Goal: Task Accomplishment & Management: Use online tool/utility

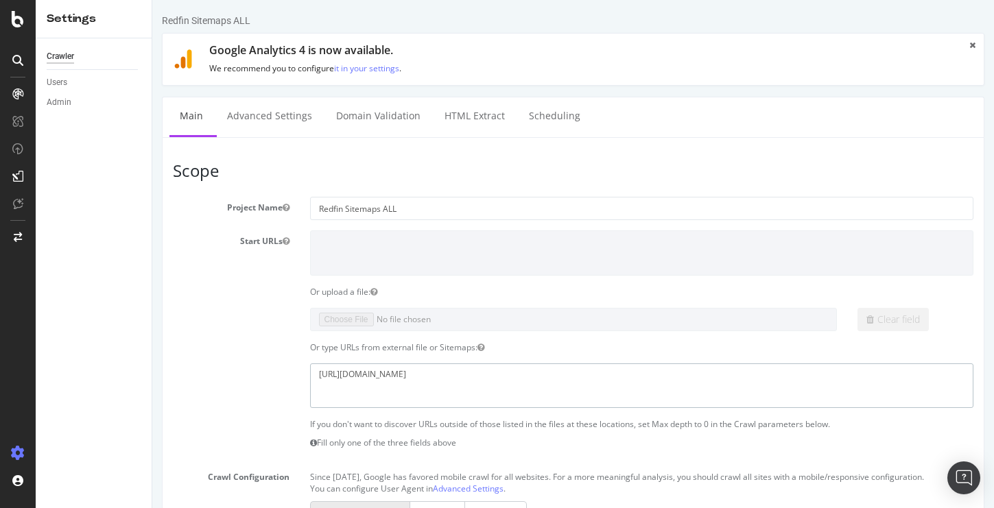
drag, startPoint x: 525, startPoint y: 372, endPoint x: 277, endPoint y: 370, distance: 247.6
click at [277, 370] on div "[URL][DOMAIN_NAME]" at bounding box center [573, 385] width 821 height 45
paste textarea "OMDP_MT_SDP"
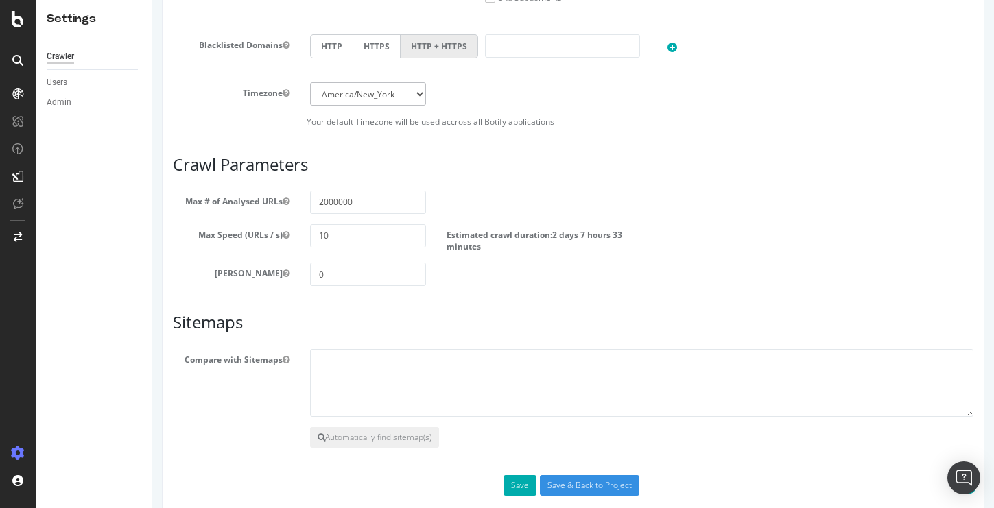
scroll to position [656, 0]
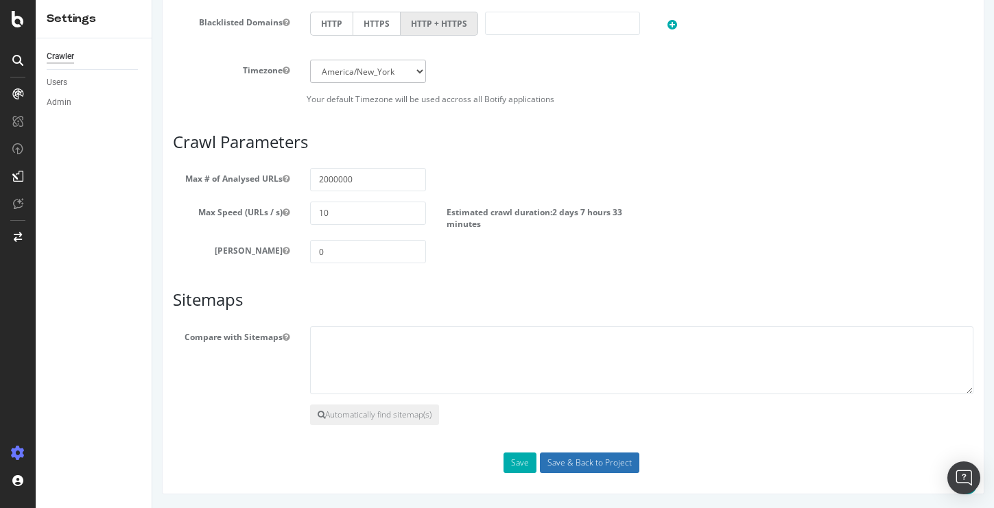
type textarea "[URL][DOMAIN_NAME]"
click at [577, 462] on input "Save & Back to Project" at bounding box center [589, 463] width 99 height 21
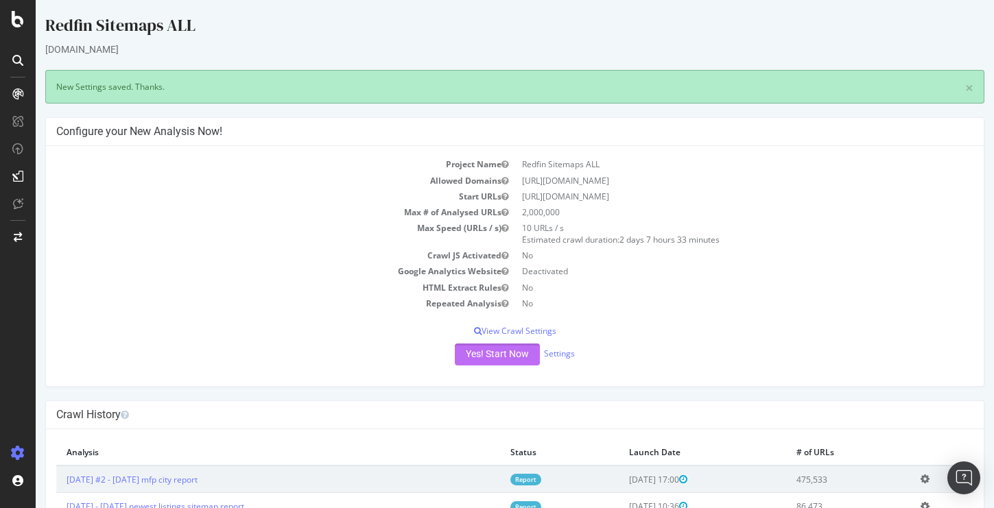
click at [502, 352] on button "Yes! Start Now" at bounding box center [497, 355] width 85 height 22
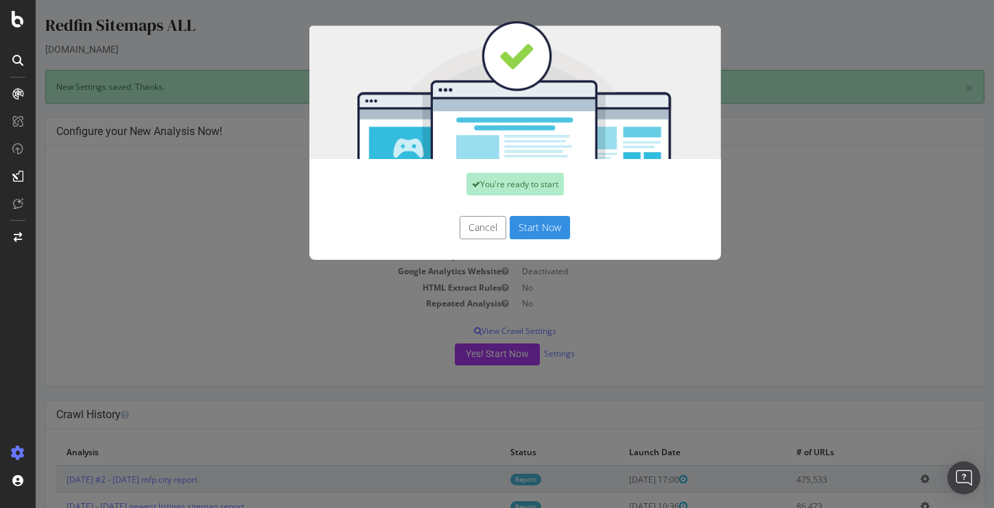
click at [539, 225] on button "Start Now" at bounding box center [540, 227] width 60 height 23
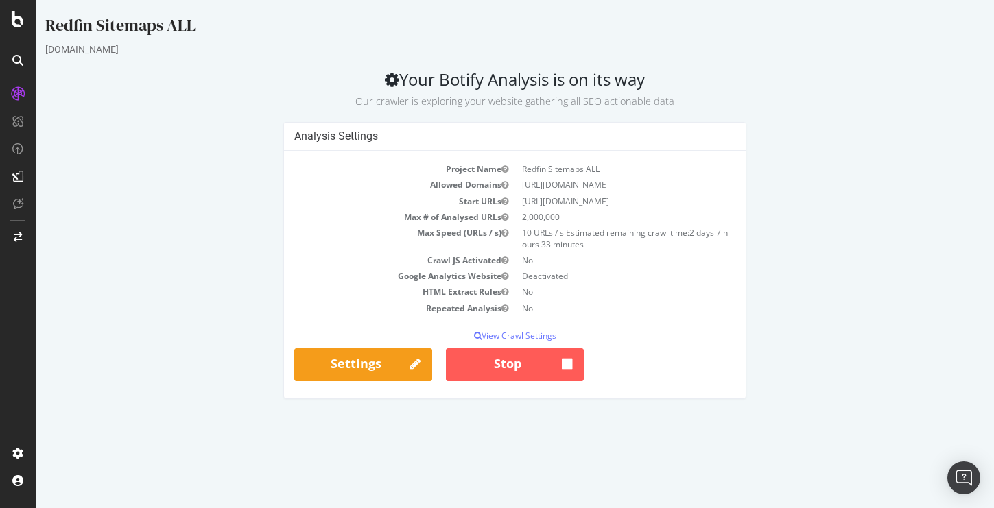
click at [806, 152] on div "Analysis Settings Project Name Redfin Sitemaps ALL Allowed Domains https://www.…" at bounding box center [514, 267] width 953 height 290
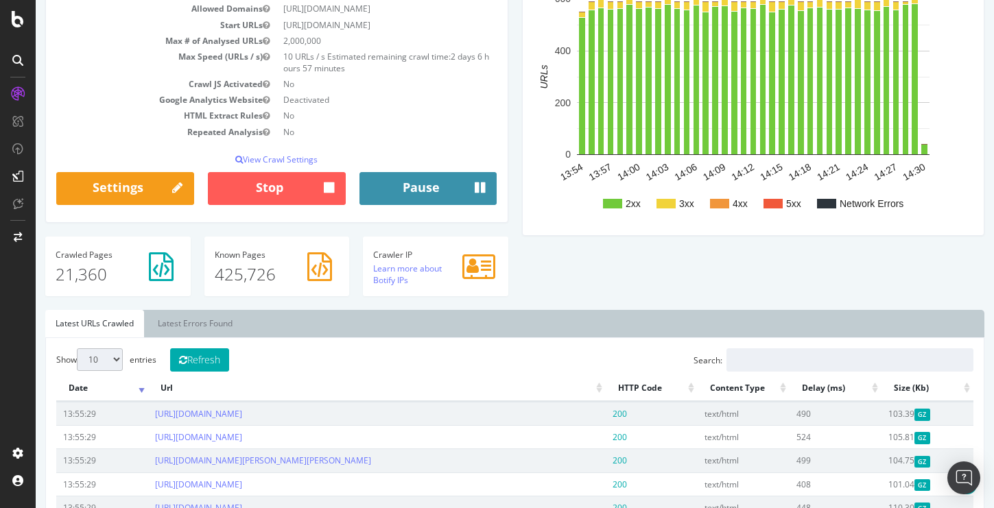
scroll to position [177, 0]
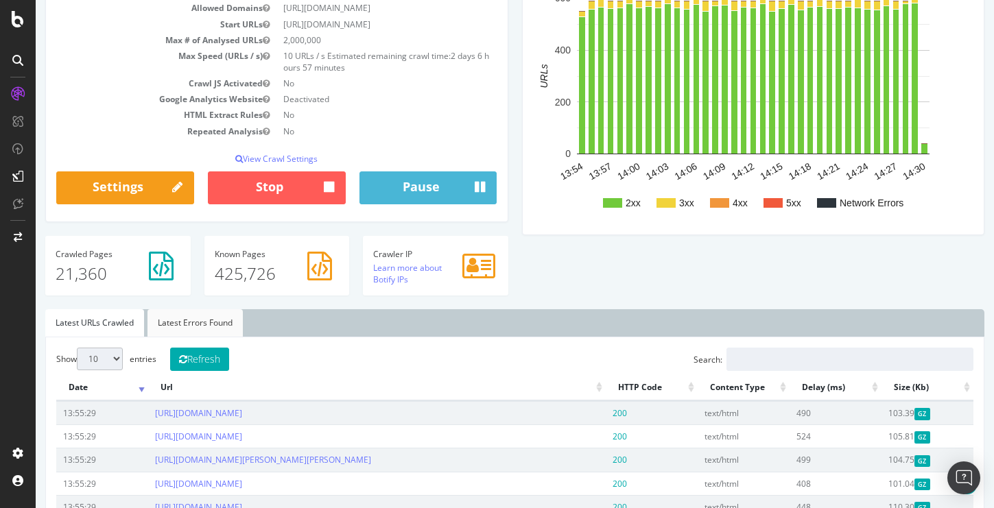
click at [213, 333] on link "Latest Errors Found" at bounding box center [194, 322] width 95 height 27
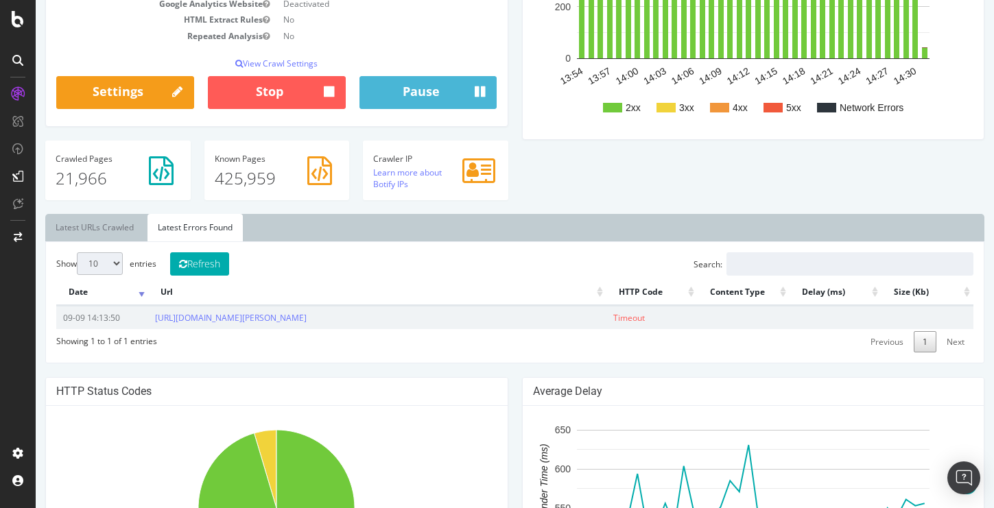
scroll to position [273, 0]
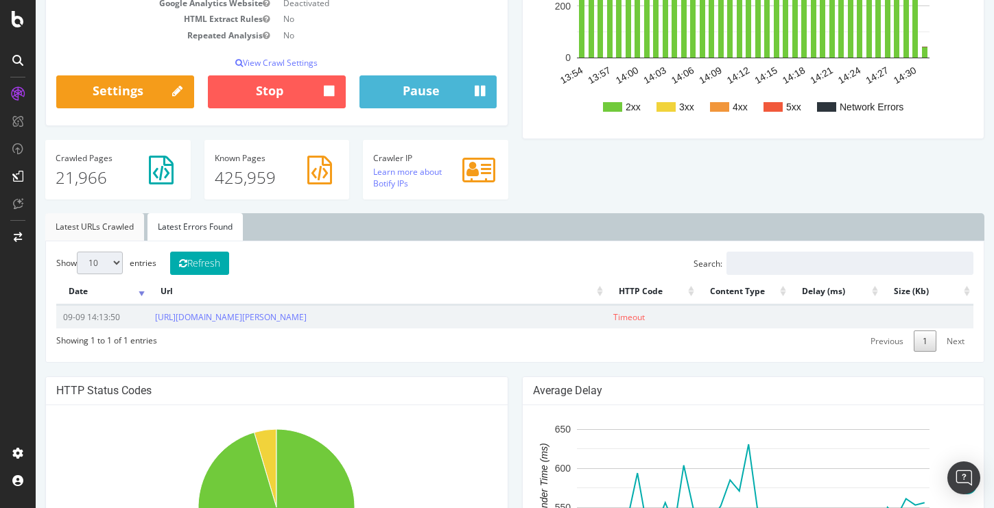
click at [107, 240] on link "Latest URLs Crawled" at bounding box center [94, 226] width 99 height 27
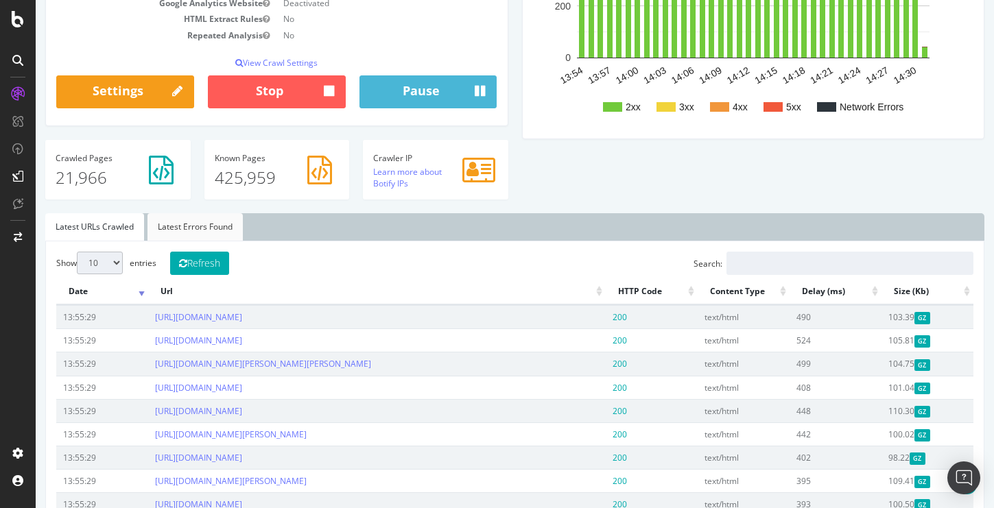
click at [182, 232] on link "Latest Errors Found" at bounding box center [194, 226] width 95 height 27
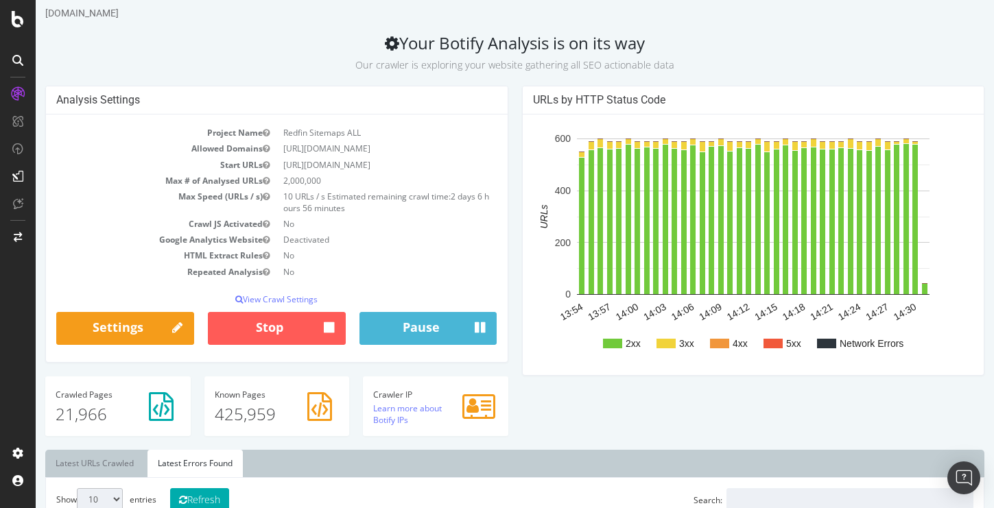
scroll to position [0, 0]
